Goal: Task Accomplishment & Management: Manage account settings

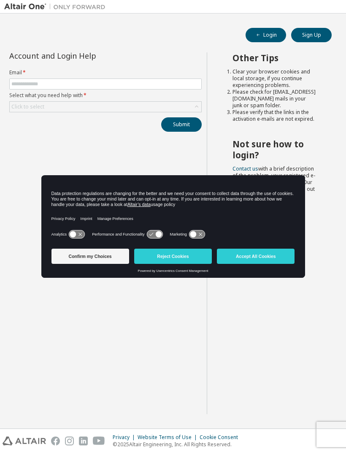
click at [248, 259] on button "Accept All Cookies" at bounding box center [256, 256] width 78 height 15
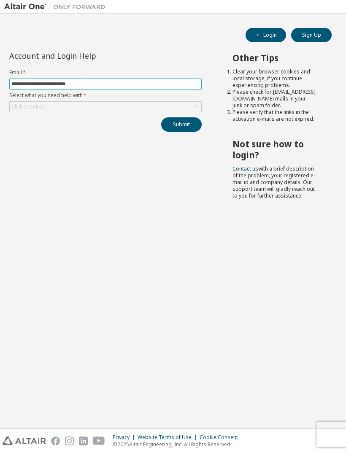
type input "**********"
click at [197, 109] on icon at bounding box center [197, 107] width 8 height 8
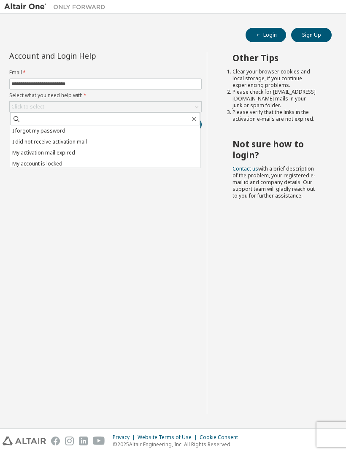
click at [49, 133] on li "I forgot my password" at bounding box center [105, 130] width 190 height 11
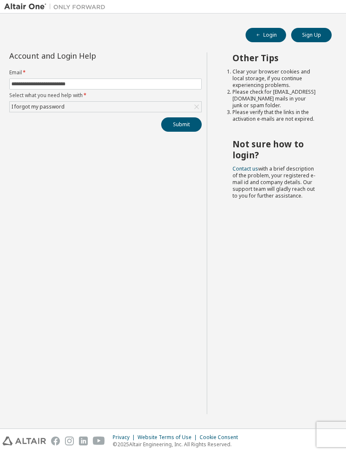
click at [173, 127] on button "Submit" at bounding box center [181, 124] width 41 height 14
click at [176, 122] on button "Submit" at bounding box center [181, 124] width 41 height 14
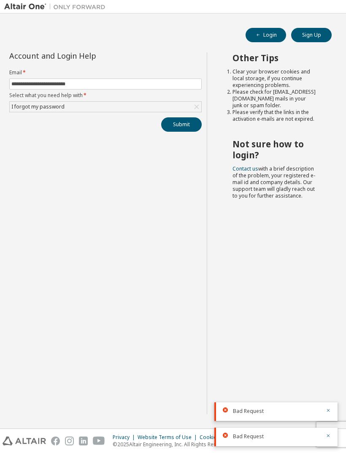
click at [168, 130] on button "Submit" at bounding box center [181, 124] width 41 height 14
click at [327, 385] on icon "button" at bounding box center [328, 385] width 5 height 5
click at [327, 401] on icon "button" at bounding box center [328, 403] width 5 height 5
click at [327, 409] on icon "button" at bounding box center [328, 410] width 3 height 3
click at [327, 434] on icon "button" at bounding box center [328, 435] width 3 height 3
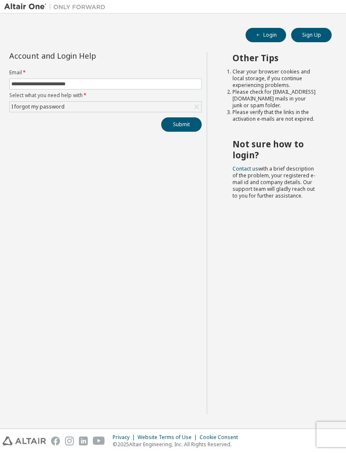
click at [188, 129] on button "Submit" at bounding box center [181, 124] width 41 height 14
click at [336, 442] on div "Bad Request" at bounding box center [275, 437] width 123 height 19
click at [326, 436] on icon "button" at bounding box center [328, 435] width 5 height 5
